Goal: Navigation & Orientation: Find specific page/section

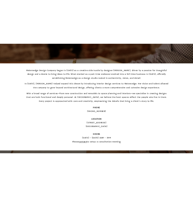
scroll to position [145, 0]
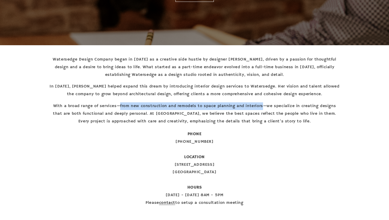
drag, startPoint x: 118, startPoint y: 105, endPoint x: 264, endPoint y: 105, distance: 146.0
click at [264, 105] on p "With a broad range of services—from new construction and remodels to space plan…" at bounding box center [194, 113] width 291 height 23
copy p "from new construction and remodels to space planning and interiors"
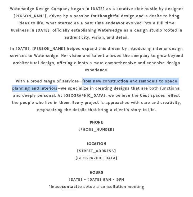
click at [81, 103] on p "With a broad range of services—from new construction and remodels to space plan…" at bounding box center [96, 95] width 174 height 36
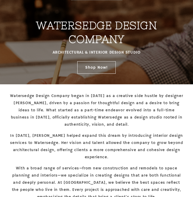
scroll to position [0, 0]
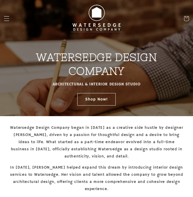
click at [6, 20] on icon "Menu" at bounding box center [7, 19] width 6 height 6
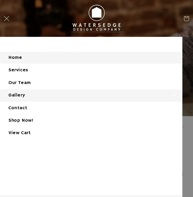
click at [32, 93] on summary "Gallery" at bounding box center [91, 95] width 182 height 12
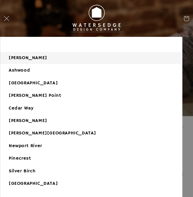
click at [25, 61] on link "[PERSON_NAME]" at bounding box center [91, 58] width 182 height 12
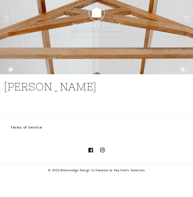
click at [8, 16] on icon "Menu" at bounding box center [7, 19] width 6 height 6
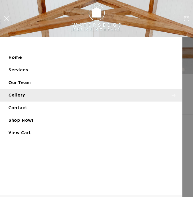
click at [25, 94] on summary "Gallery" at bounding box center [91, 95] width 182 height 12
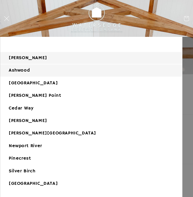
click at [26, 70] on link "Ashwood" at bounding box center [91, 70] width 182 height 12
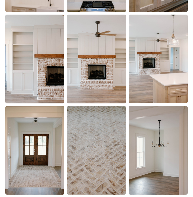
scroll to position [404, 0]
